Goal: Understand process/instructions

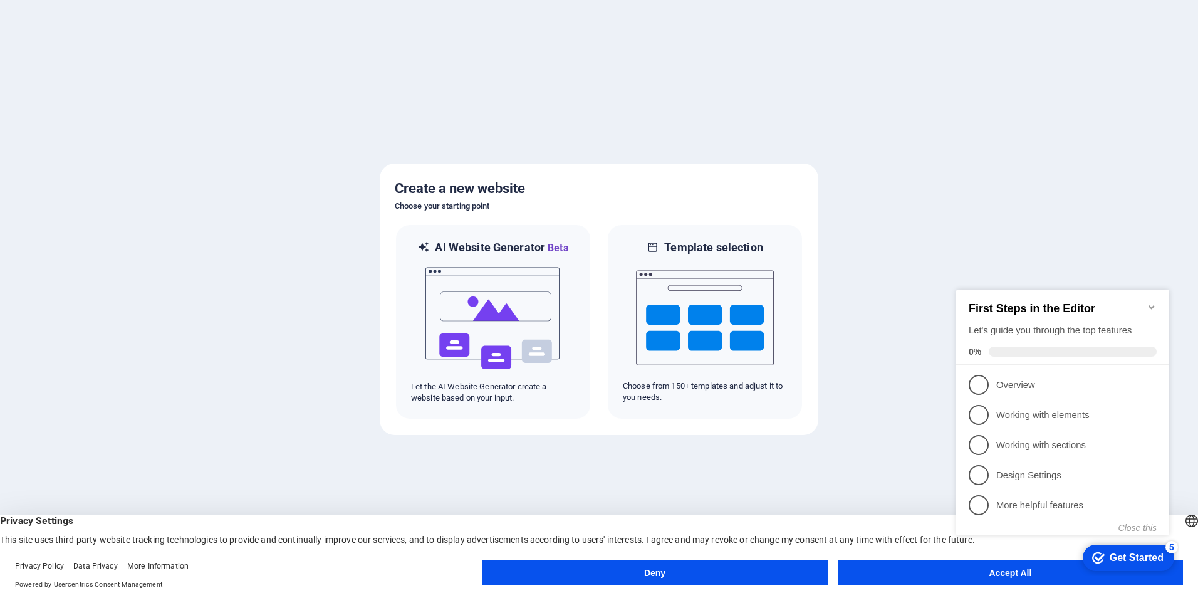
click at [1151, 303] on icon "Minimize checklist" at bounding box center [1152, 307] width 10 height 10
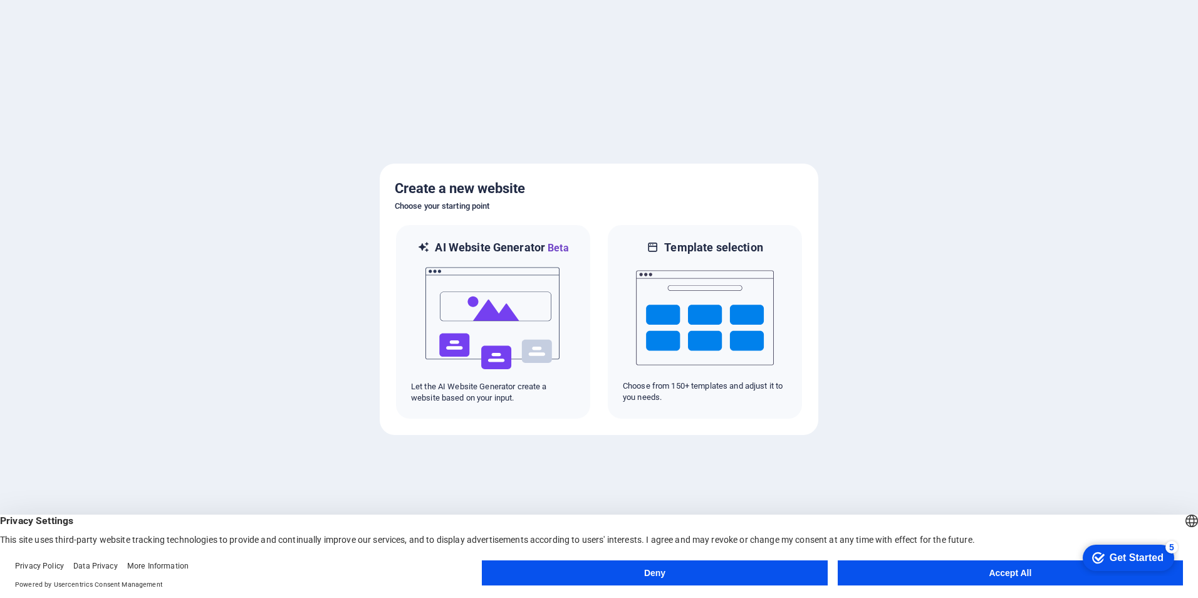
click at [1060, 570] on button "Accept All" at bounding box center [1010, 572] width 345 height 25
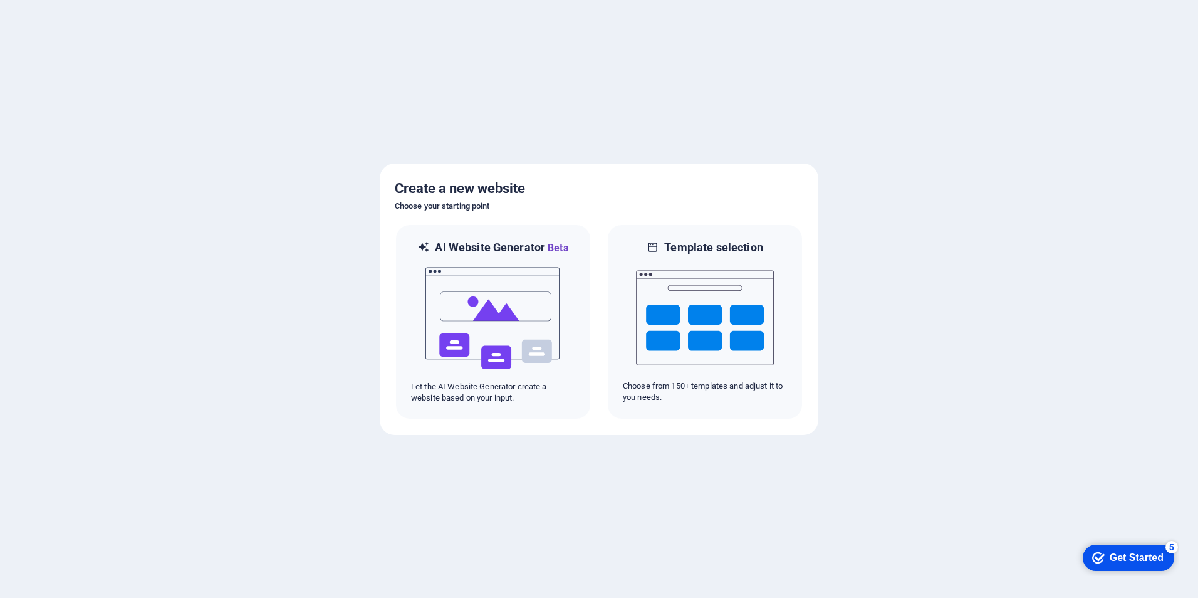
click at [1148, 550] on div "checkmark Get Started 5" at bounding box center [1128, 558] width 91 height 26
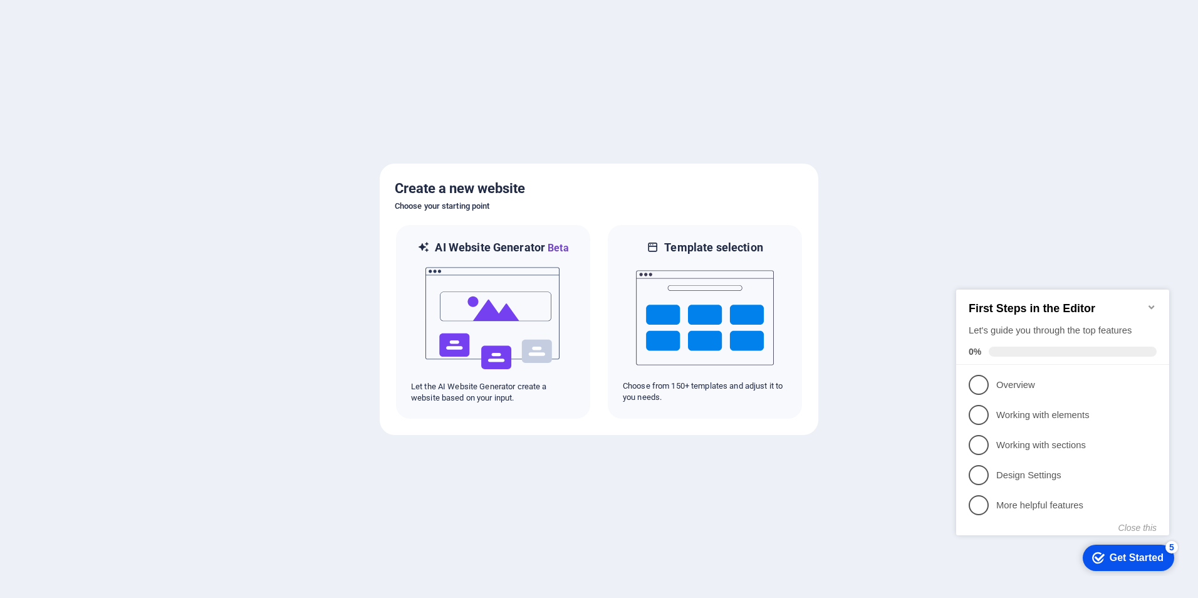
click at [852, 425] on div at bounding box center [599, 299] width 1198 height 598
